Goal: Task Accomplishment & Management: Use online tool/utility

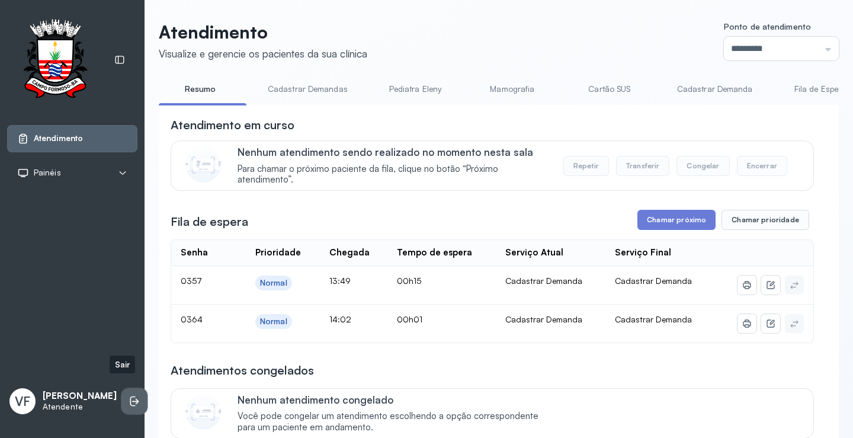
click at [128, 395] on icon at bounding box center [134, 401] width 12 height 12
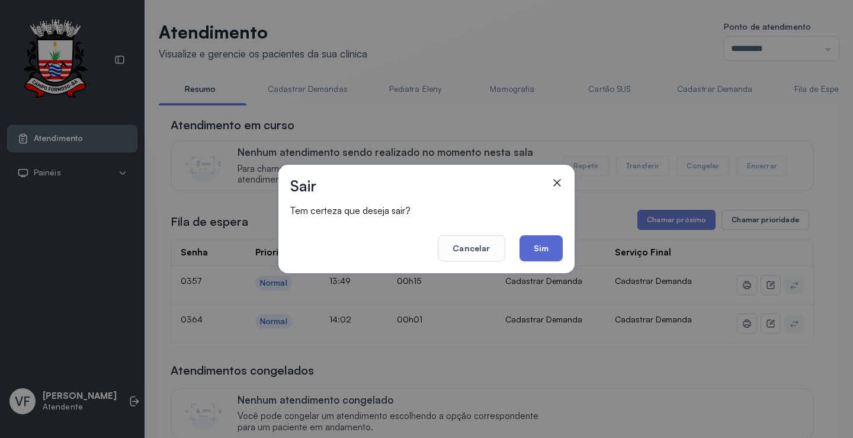
click at [541, 253] on button "Sim" at bounding box center [540, 248] width 43 height 26
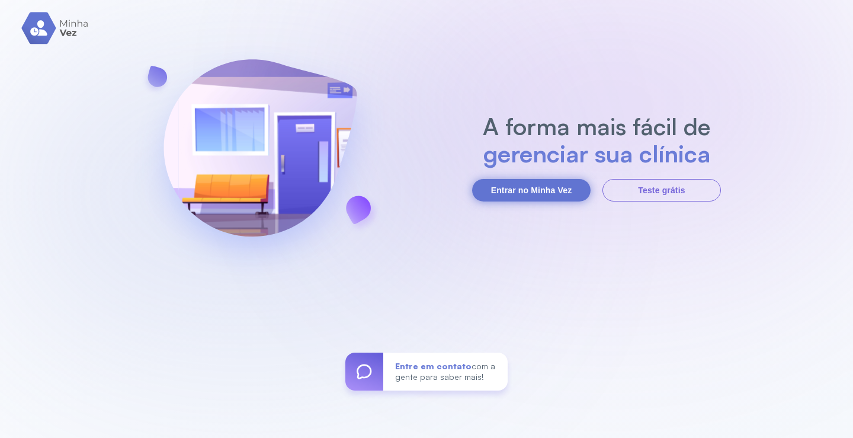
click at [505, 189] on button "Entrar no Minha Vez" at bounding box center [531, 190] width 118 height 22
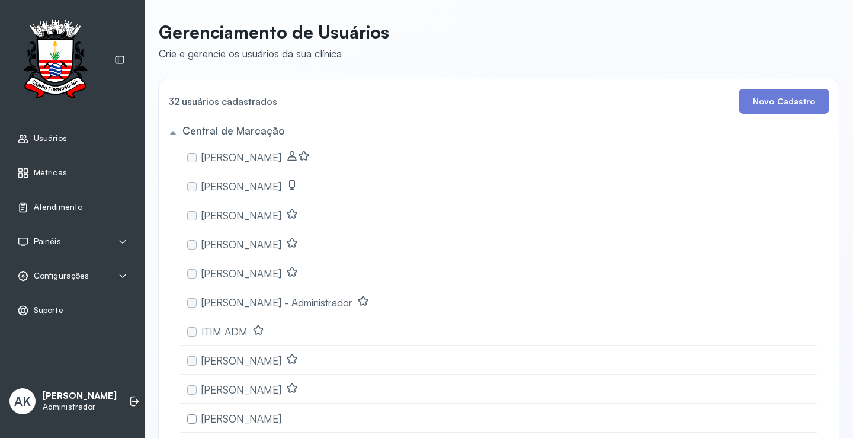
click at [69, 200] on div "Atendimento" at bounding box center [72, 207] width 130 height 27
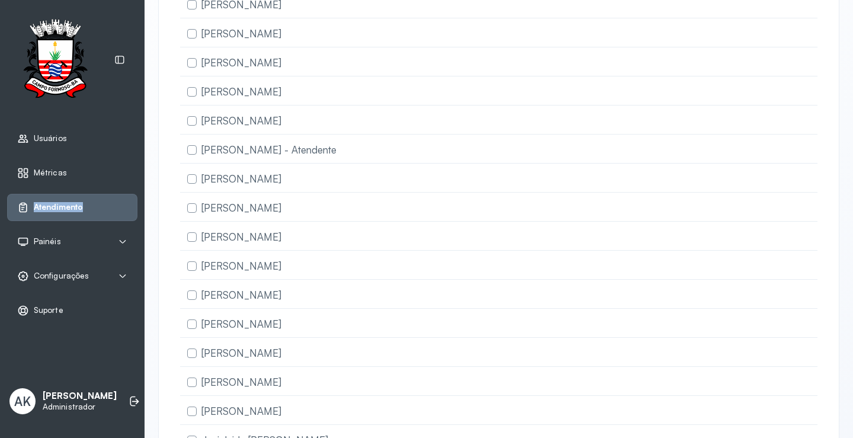
scroll to position [474, 0]
click at [100, 208] on link "Atendimento" at bounding box center [72, 207] width 110 height 12
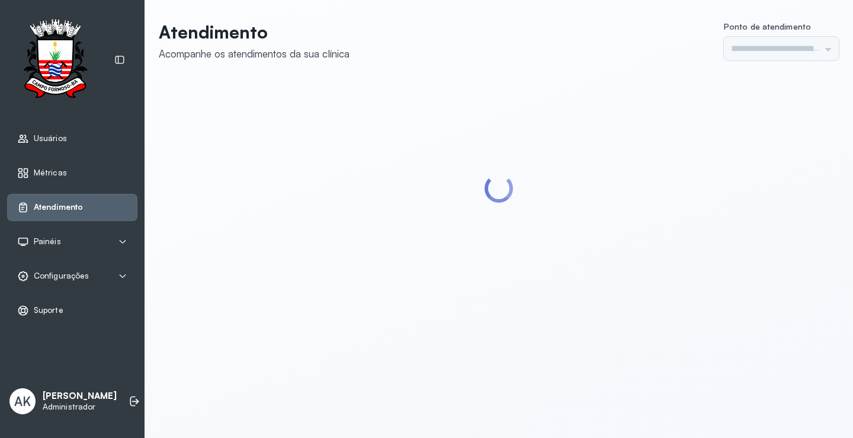
click at [100, 208] on link "Atendimento" at bounding box center [72, 207] width 110 height 12
type input "*********"
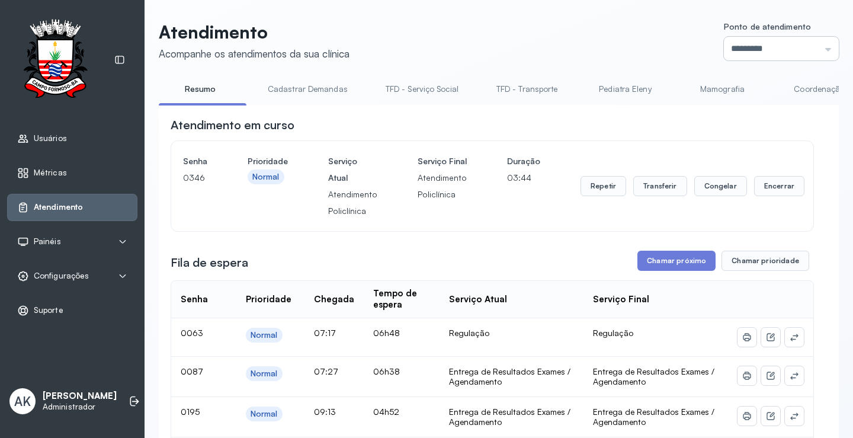
click at [815, 45] on input "*********" at bounding box center [781, 49] width 115 height 24
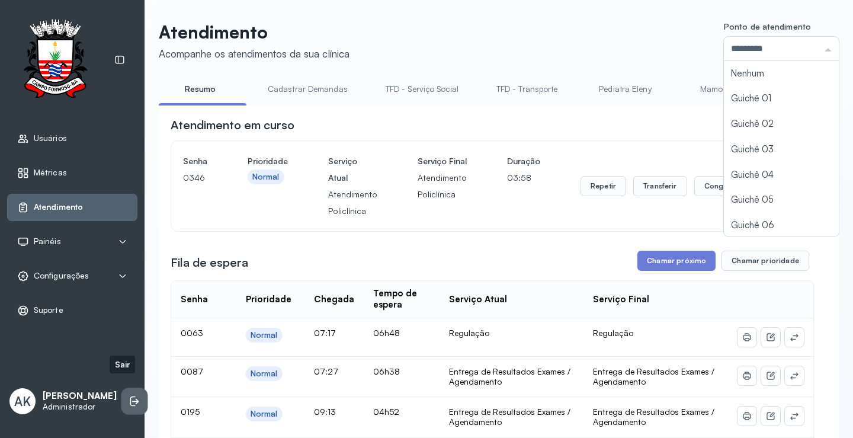
click at [128, 395] on icon at bounding box center [134, 401] width 12 height 12
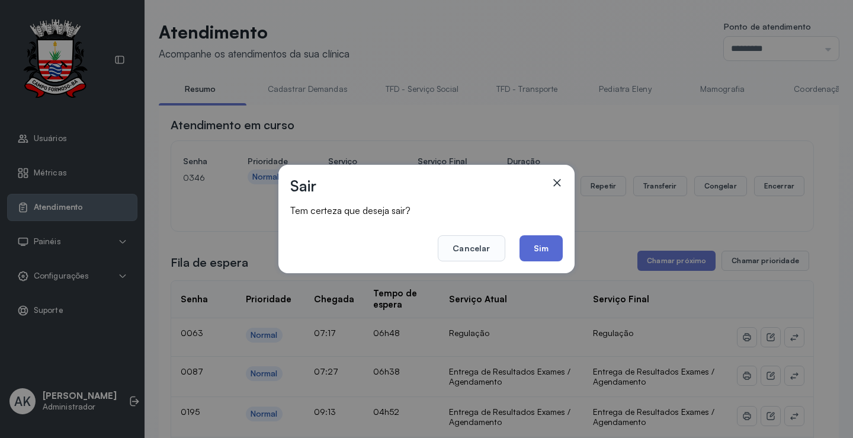
click at [545, 256] on button "Sim" at bounding box center [540, 248] width 43 height 26
